Goal: Task Accomplishment & Management: Use online tool/utility

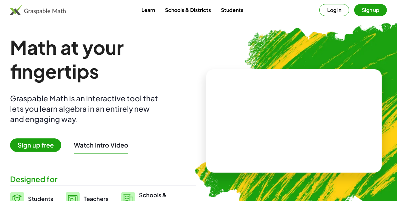
click at [322, 7] on button "Log in" at bounding box center [334, 10] width 30 height 12
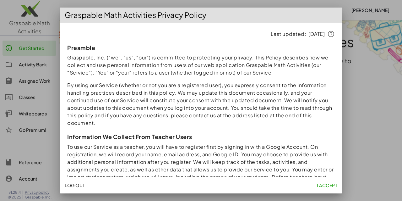
click at [323, 187] on span "I accept" at bounding box center [327, 185] width 20 height 6
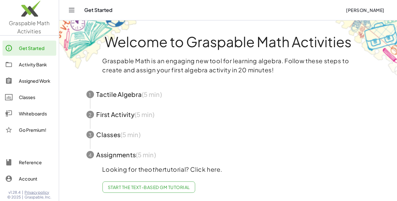
scroll to position [6, 0]
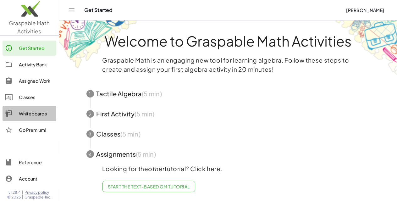
click at [29, 114] on div "Whiteboards" at bounding box center [36, 114] width 35 height 8
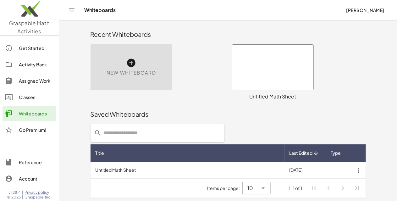
click at [114, 65] on div "New Whiteboard" at bounding box center [132, 67] width 82 height 46
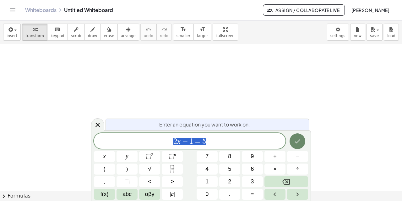
click at [300, 142] on icon "Done" at bounding box center [298, 141] width 8 height 8
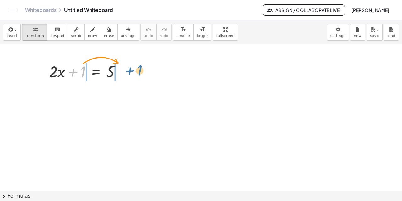
drag, startPoint x: 84, startPoint y: 74, endPoint x: 141, endPoint y: 74, distance: 57.2
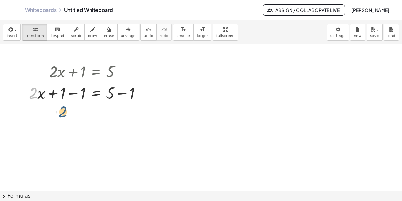
drag, startPoint x: 33, startPoint y: 92, endPoint x: 63, endPoint y: 110, distance: 34.9
drag, startPoint x: 26, startPoint y: 90, endPoint x: 48, endPoint y: 119, distance: 37.0
click at [29, 105] on div at bounding box center [23, 82] width 9 height 46
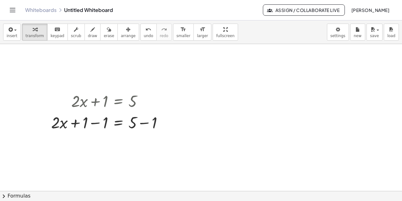
click at [13, 2] on div "Whiteboards Untitled Whiteboard Assign / Collaborate Live [PERSON_NAME]" at bounding box center [201, 10] width 387 height 20
click at [11, 12] on icon "Toggle navigation" at bounding box center [12, 10] width 5 height 4
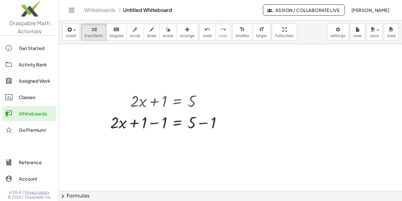
click at [29, 29] on span "Graspable Math Activities" at bounding box center [29, 26] width 41 height 15
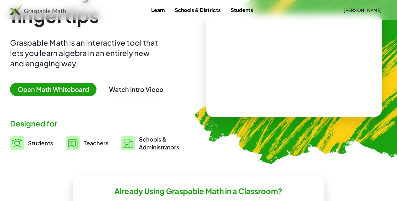
scroll to position [55, 0]
